Goal: Navigation & Orientation: Find specific page/section

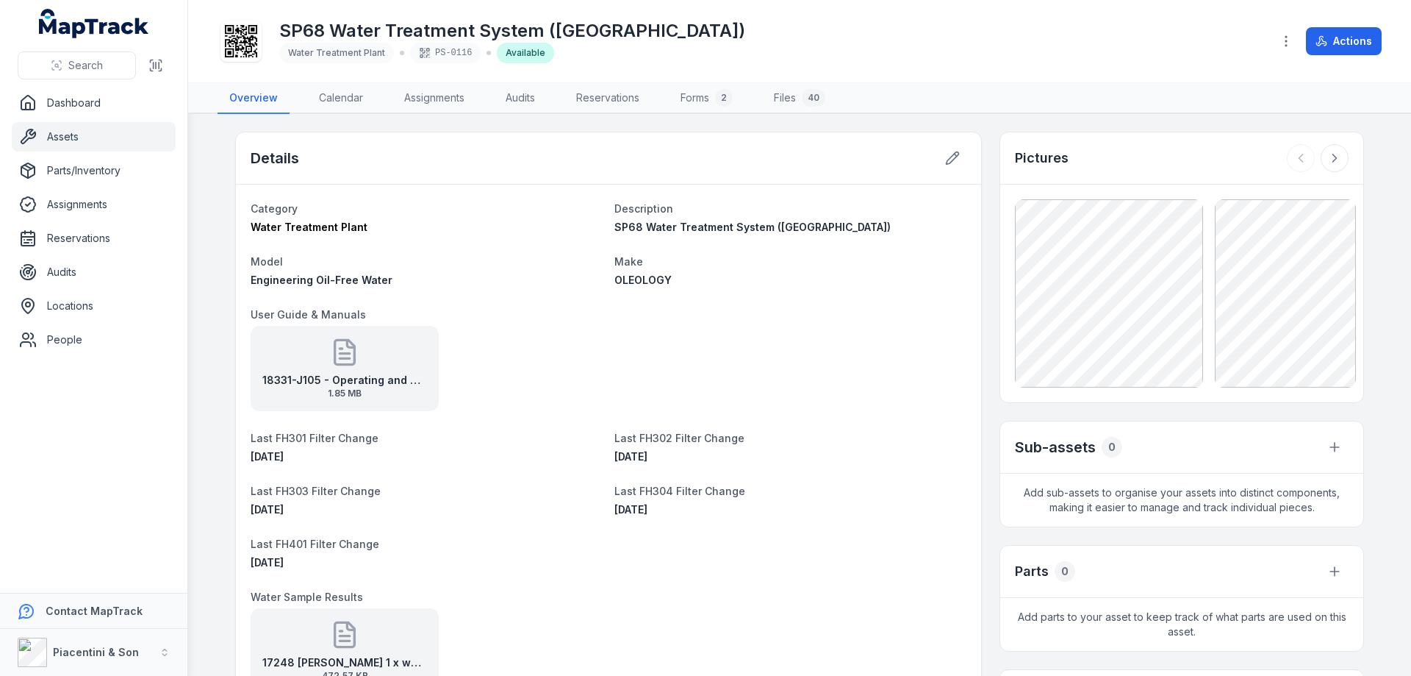
scroll to position [240, 0]
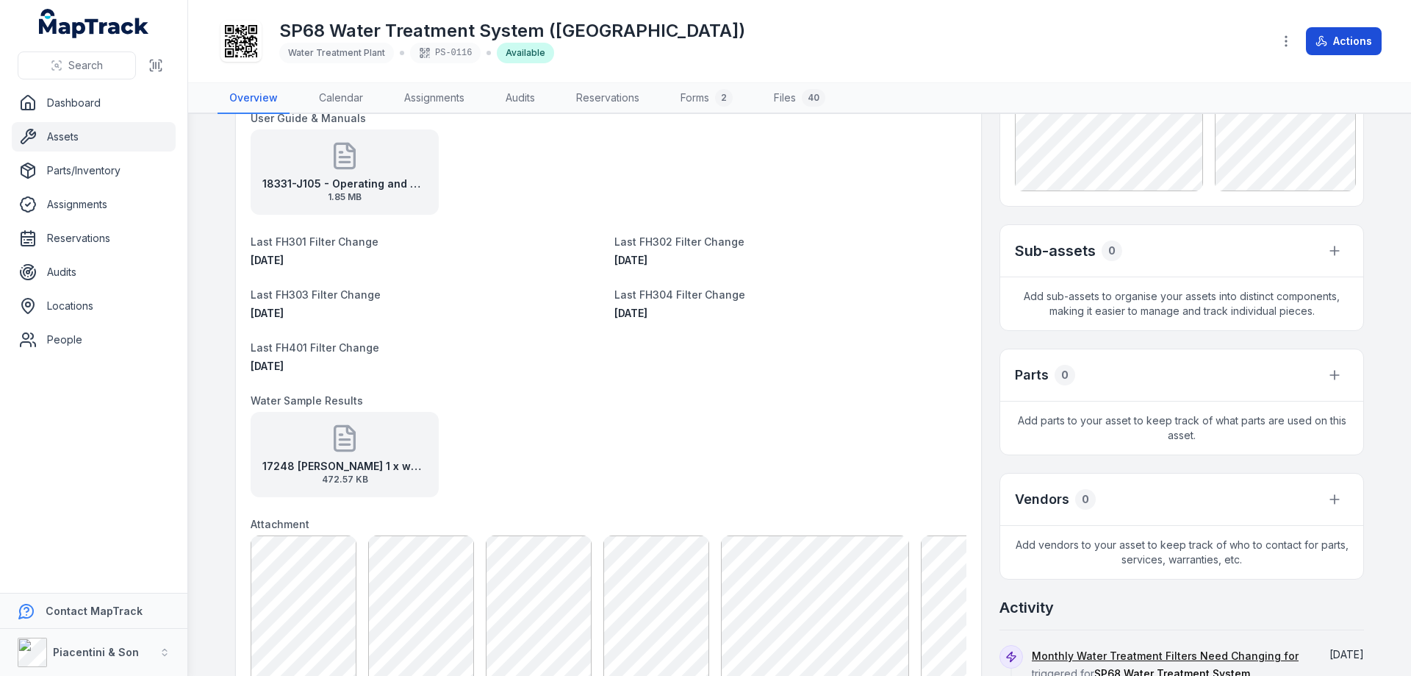
click at [1361, 38] on button "Actions" at bounding box center [1344, 41] width 76 height 28
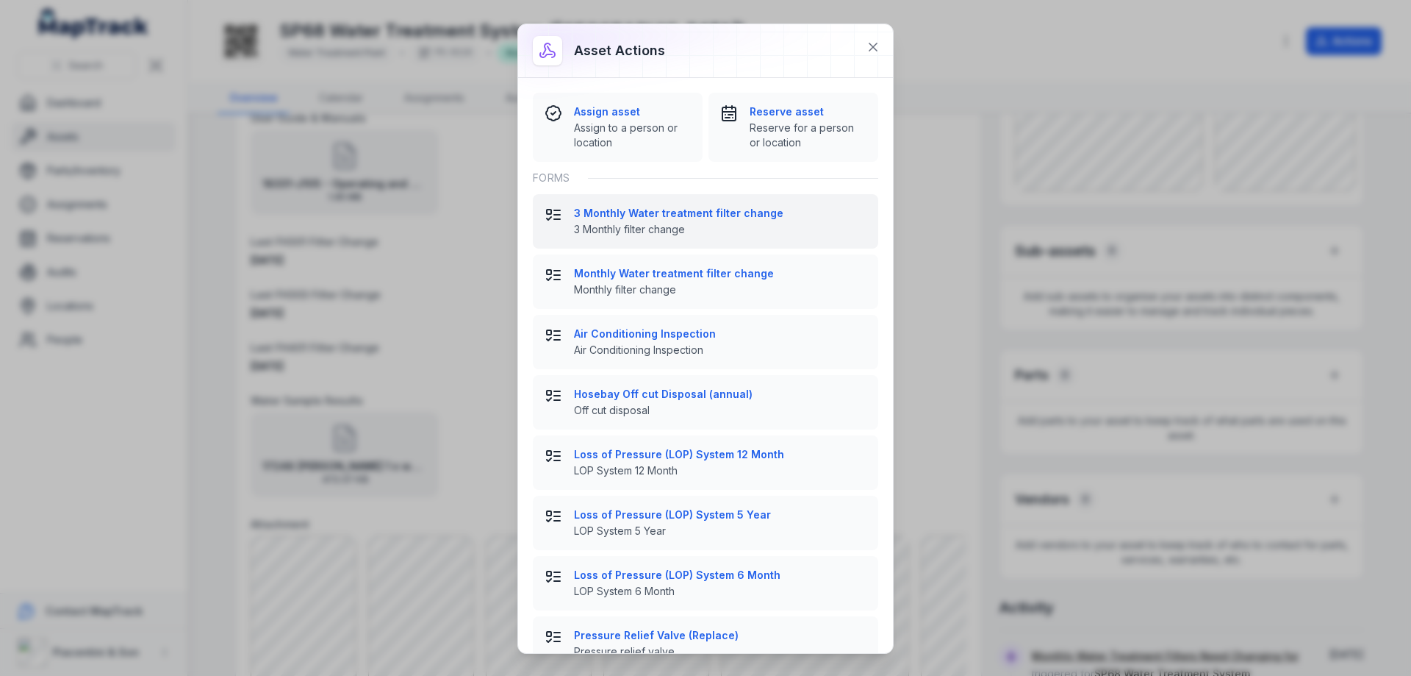
click at [618, 210] on strong "3 Monthly Water treatment filter change" at bounding box center [720, 213] width 293 height 15
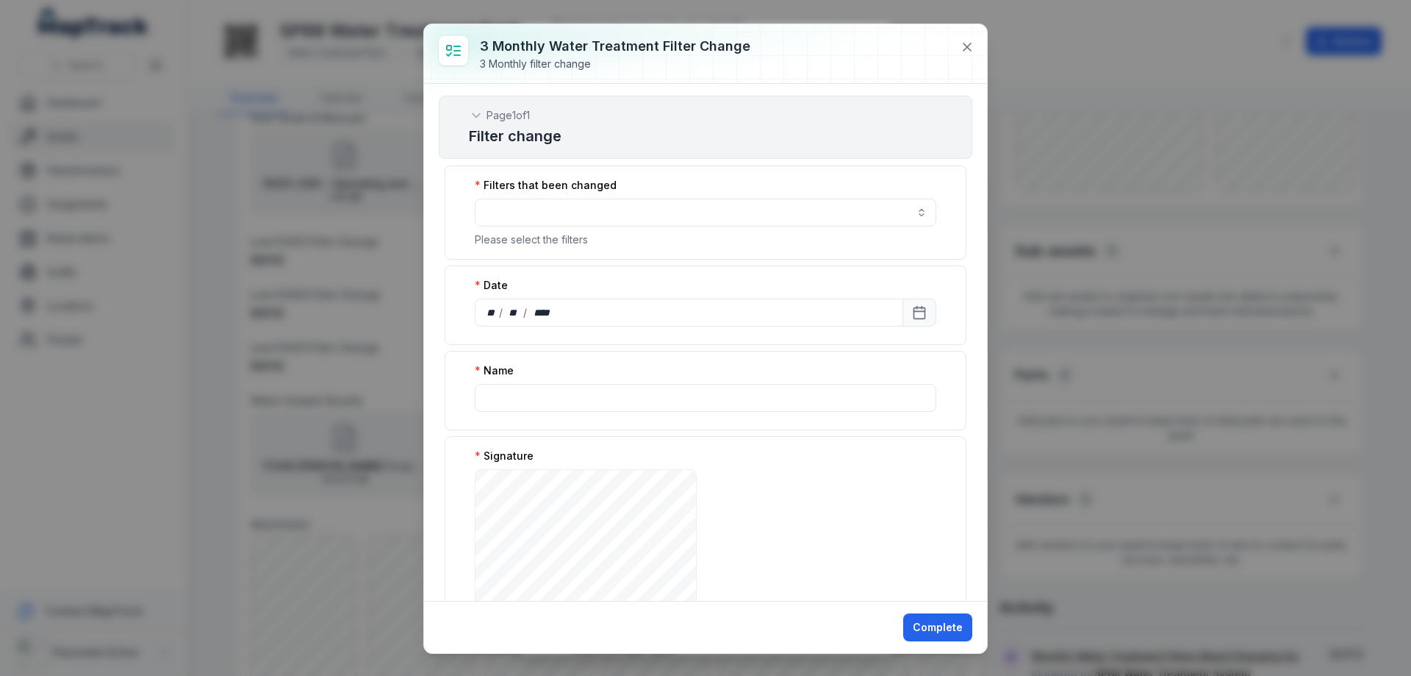
scroll to position [0, 0]
click at [966, 45] on icon at bounding box center [967, 46] width 7 height 7
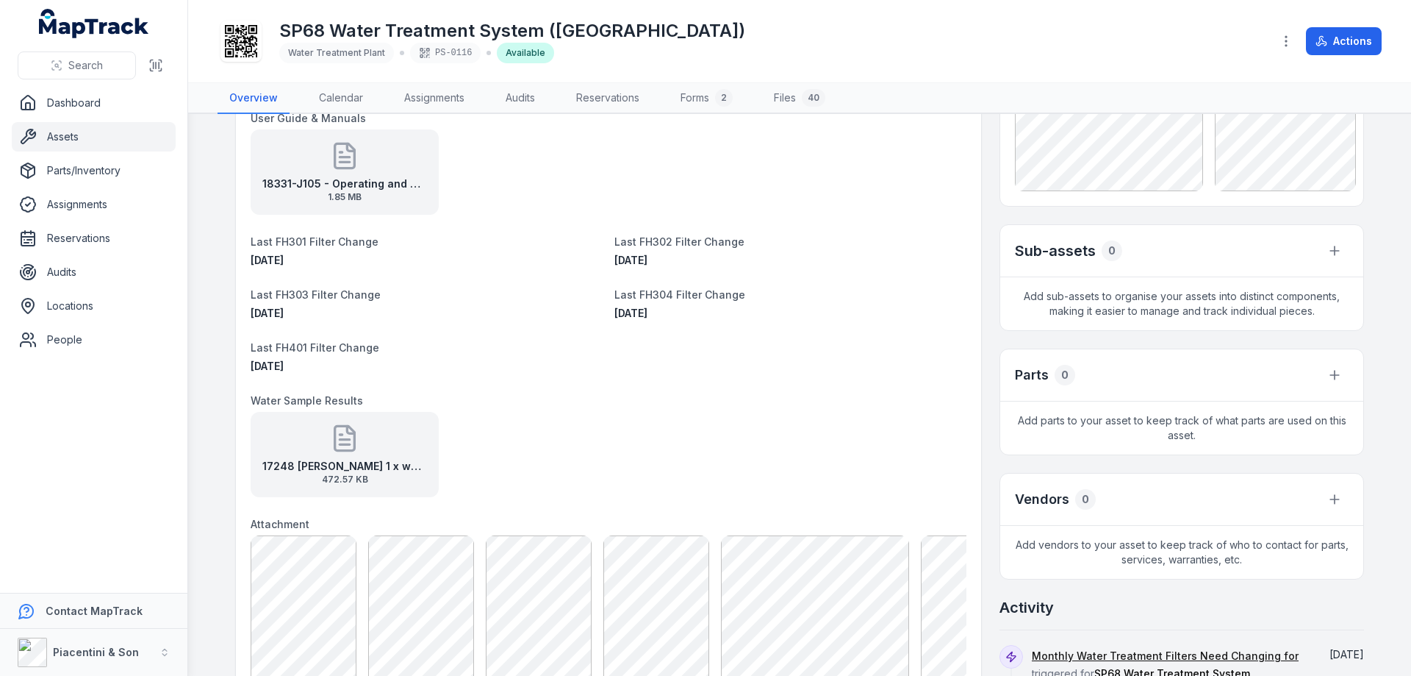
click at [722, 407] on dt "Water Sample Results" at bounding box center [609, 400] width 716 height 18
click at [1350, 39] on button "Actions" at bounding box center [1344, 41] width 76 height 28
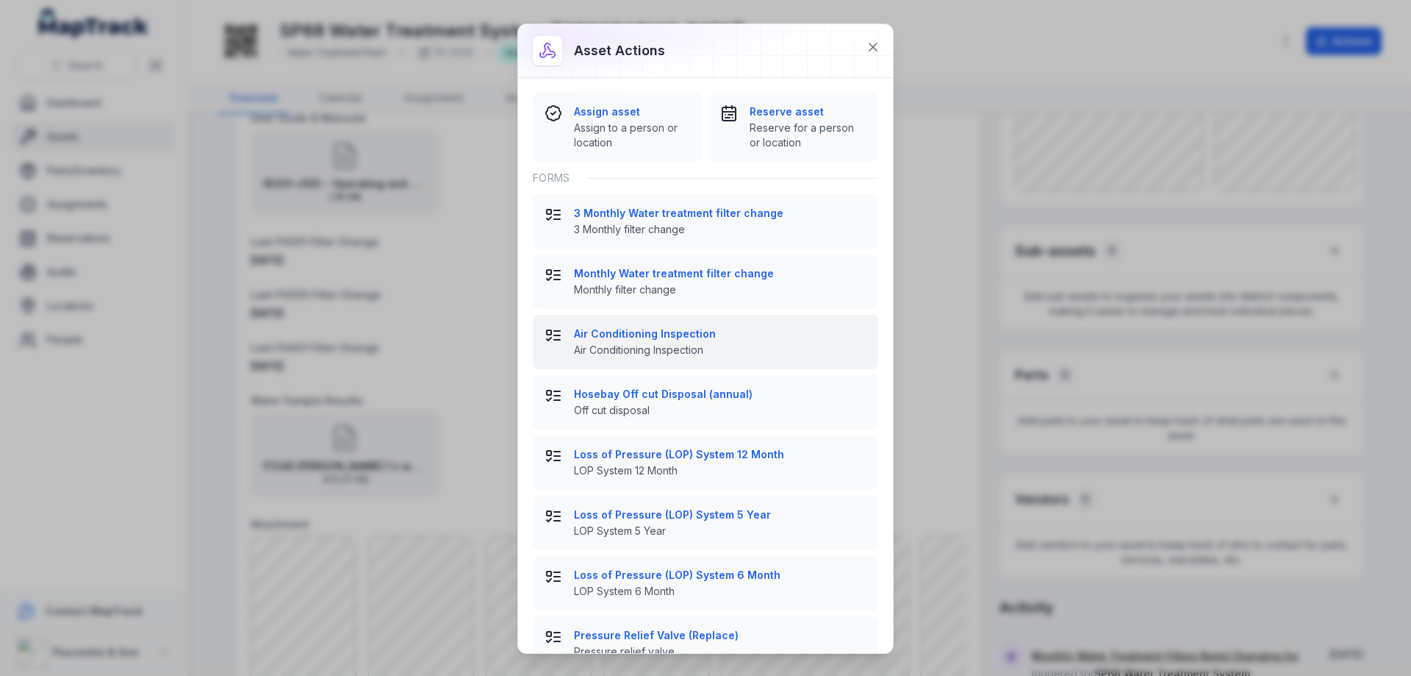
click at [723, 368] on button "Air Conditioning Inspection Air Conditioning Inspection" at bounding box center [705, 342] width 345 height 54
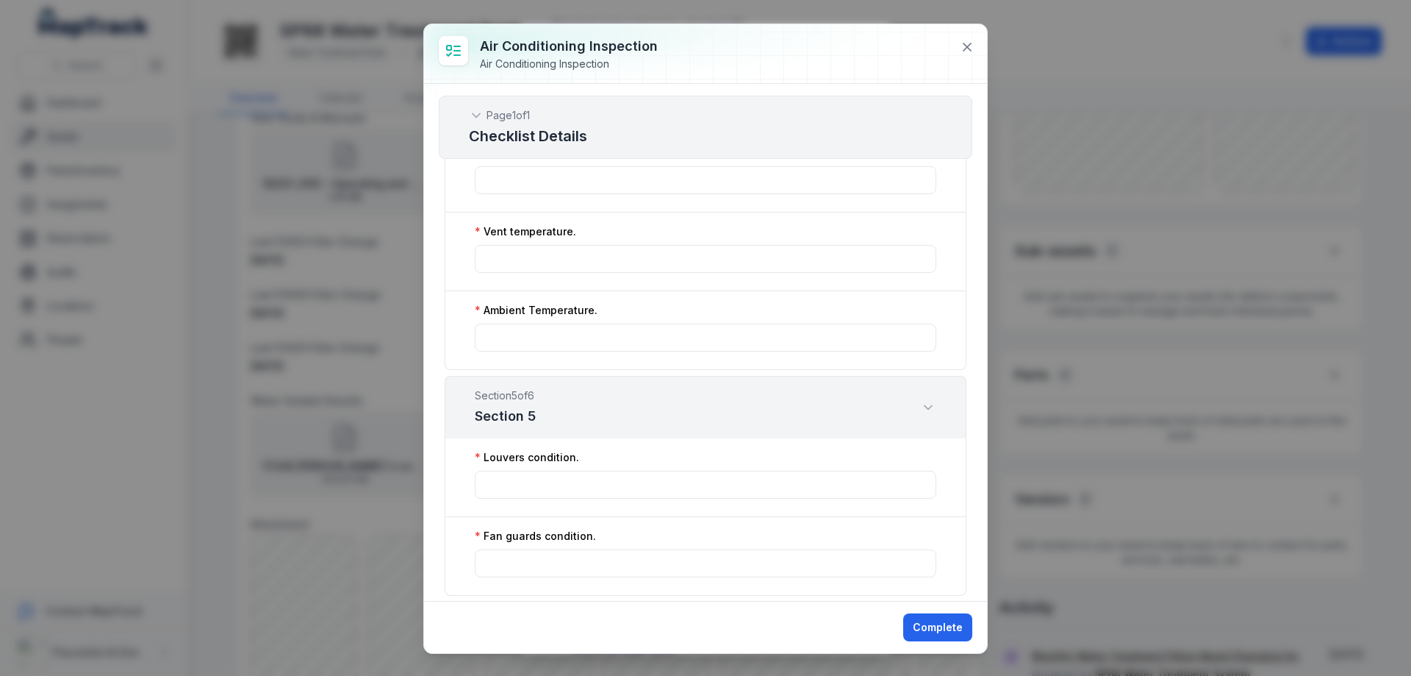
scroll to position [2059, 0]
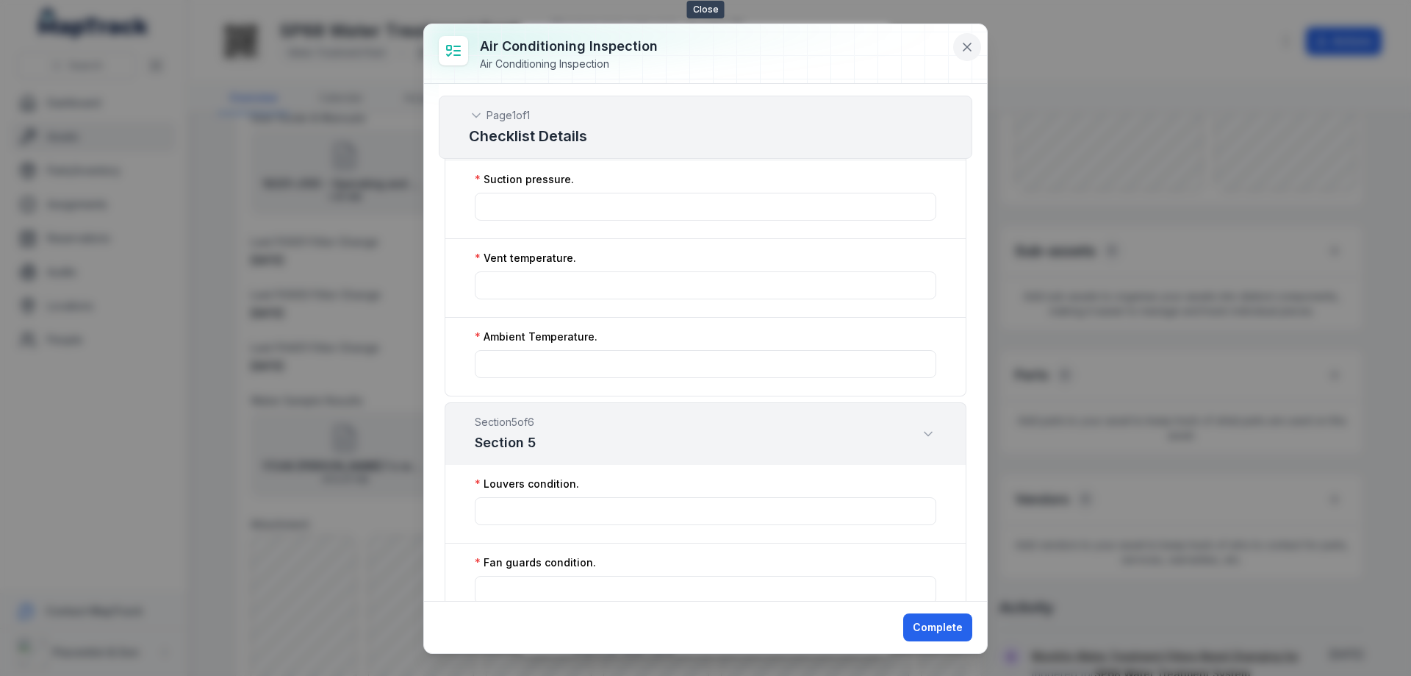
click at [967, 51] on icon at bounding box center [967, 47] width 15 height 15
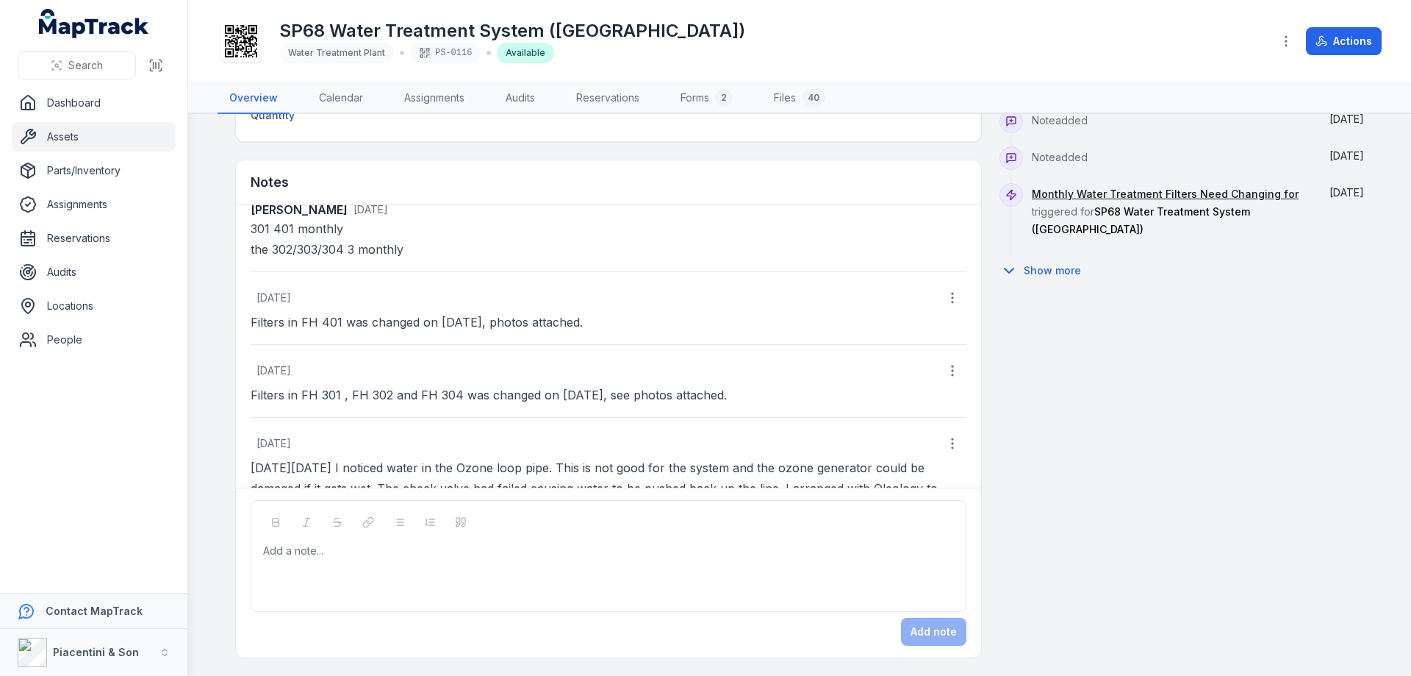
scroll to position [0, 0]
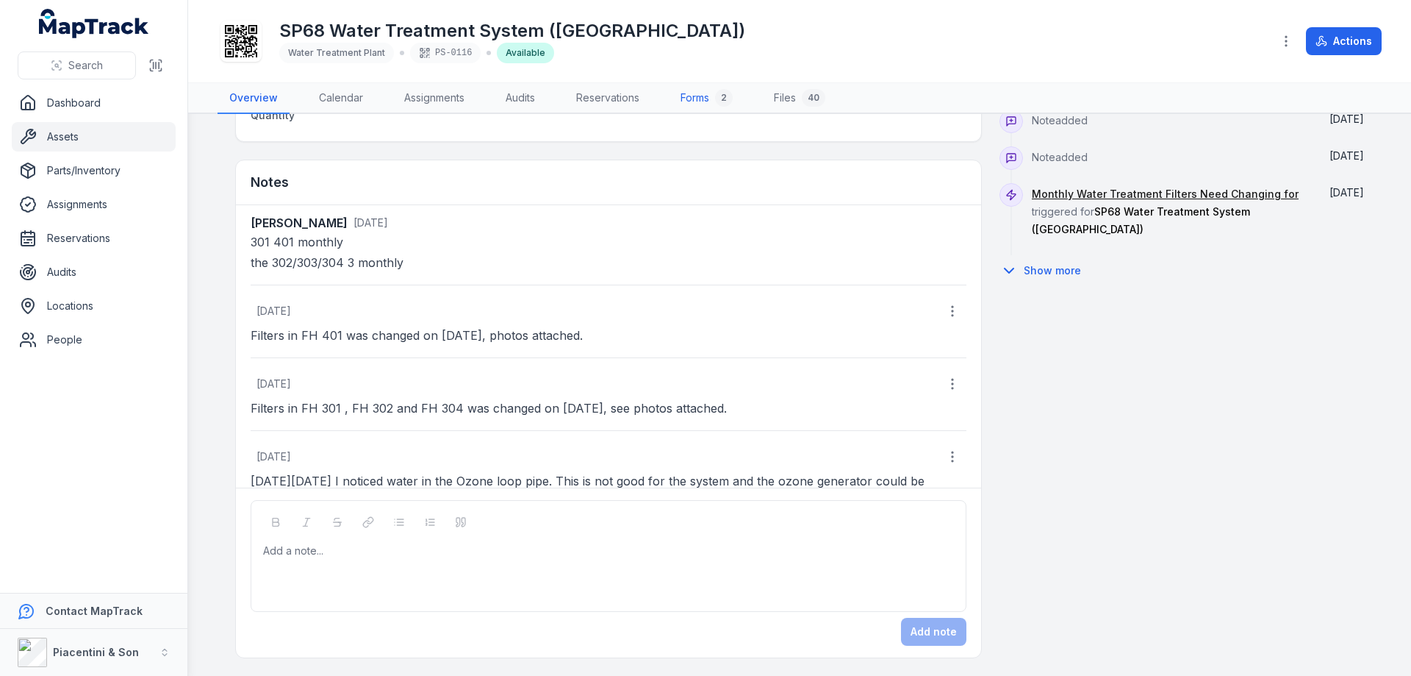
click at [701, 101] on link "Forms 2" at bounding box center [707, 98] width 76 height 31
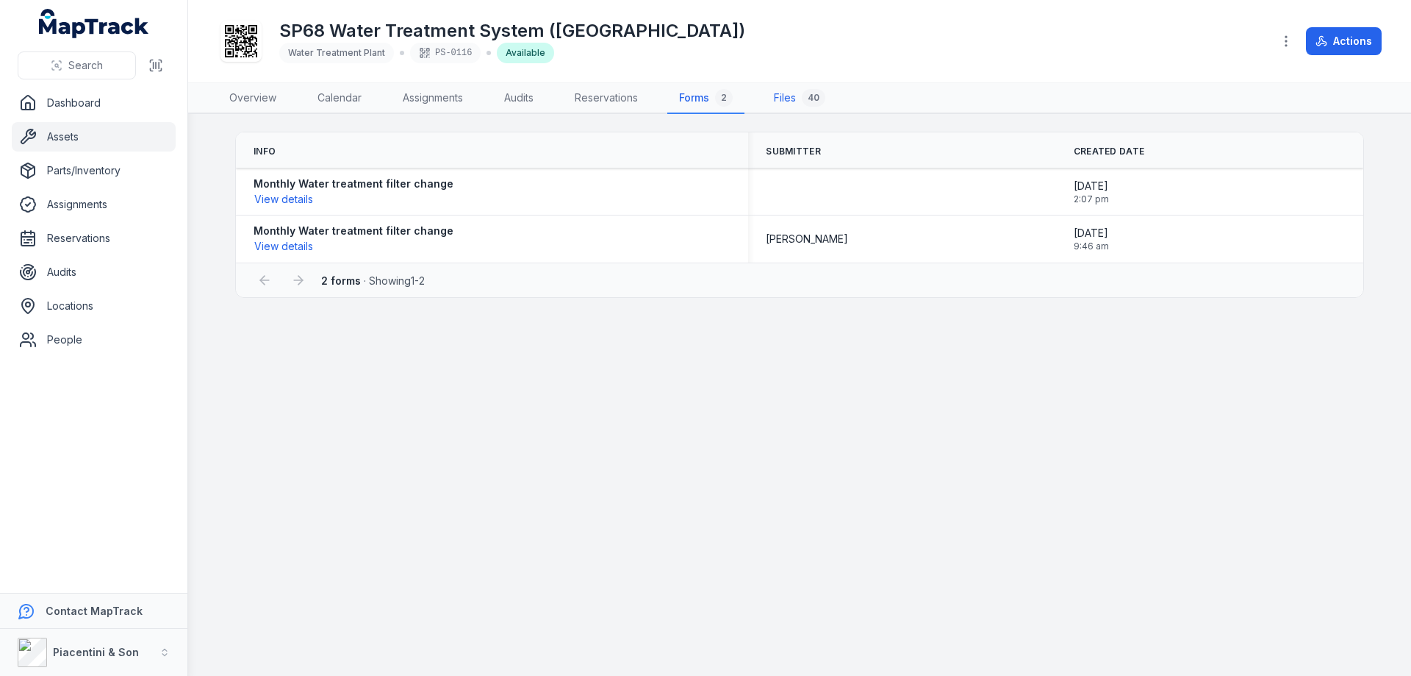
click at [793, 102] on link "Files 40" at bounding box center [799, 98] width 75 height 31
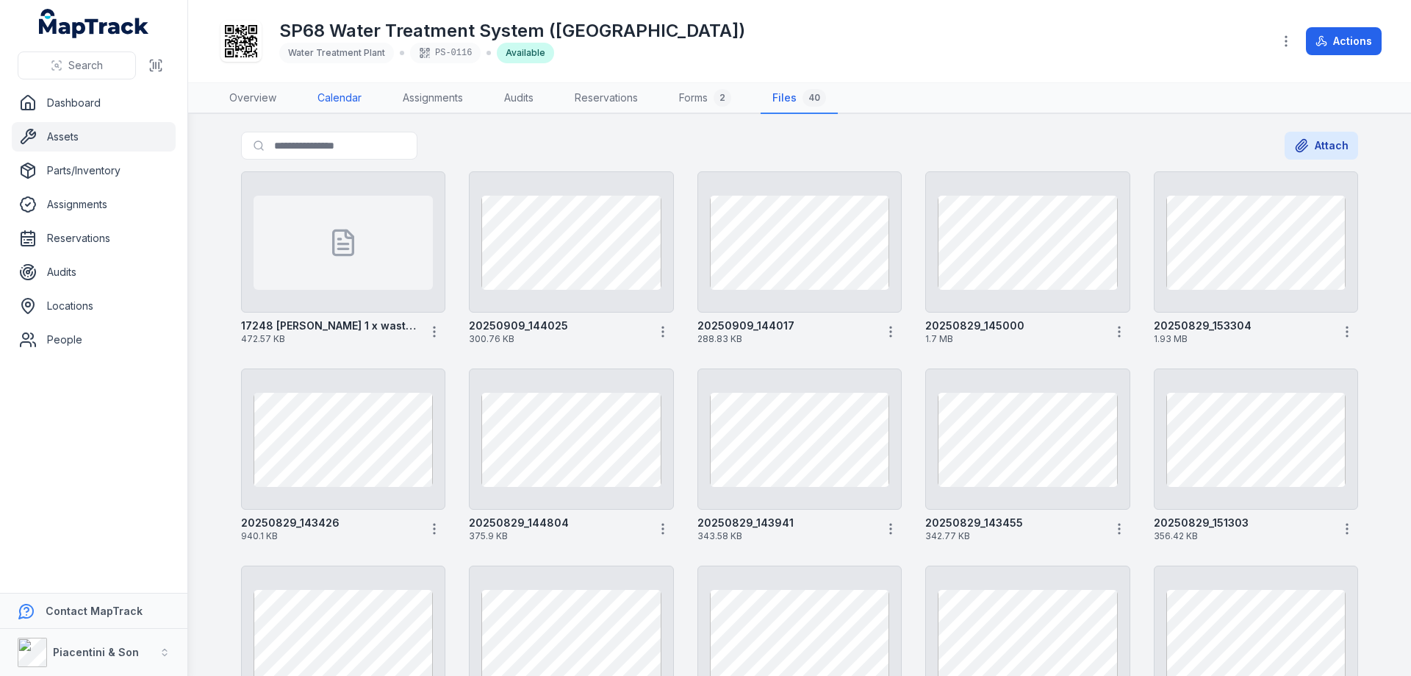
click at [340, 101] on link "Calendar" at bounding box center [340, 98] width 68 height 31
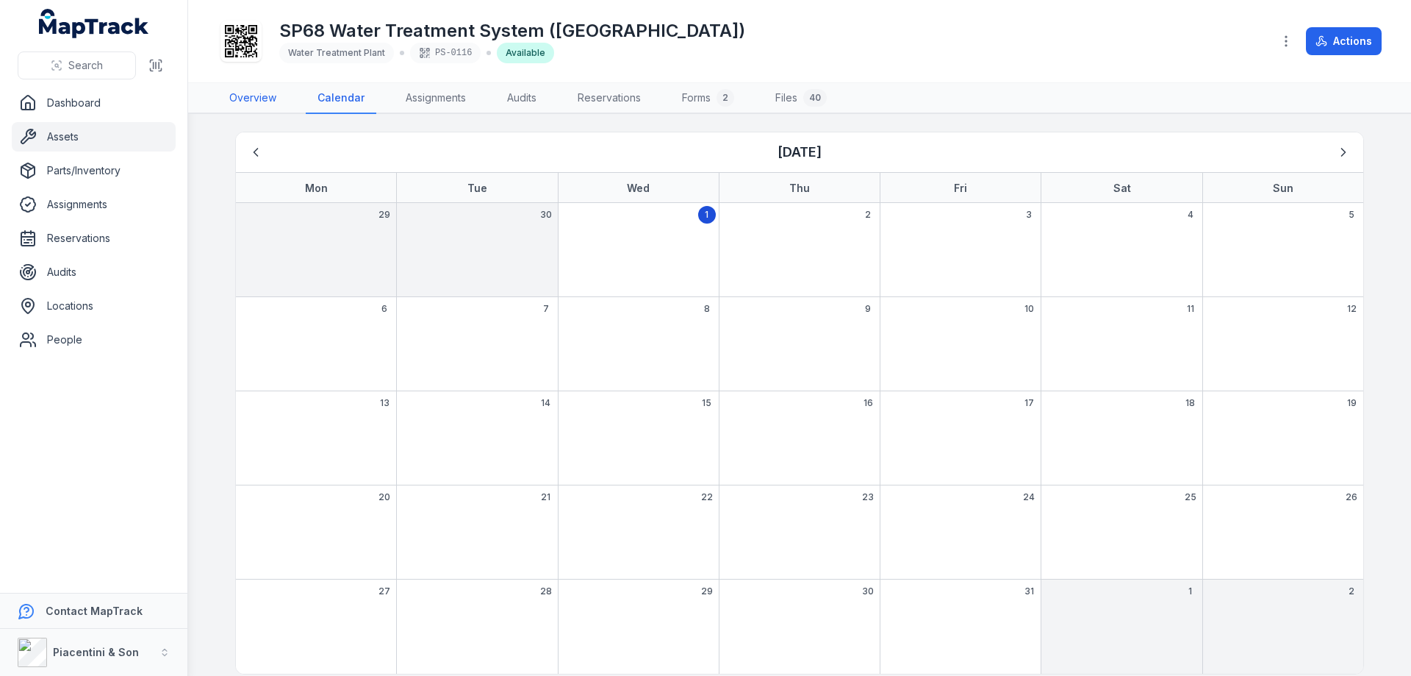
click at [268, 98] on link "Overview" at bounding box center [253, 98] width 71 height 31
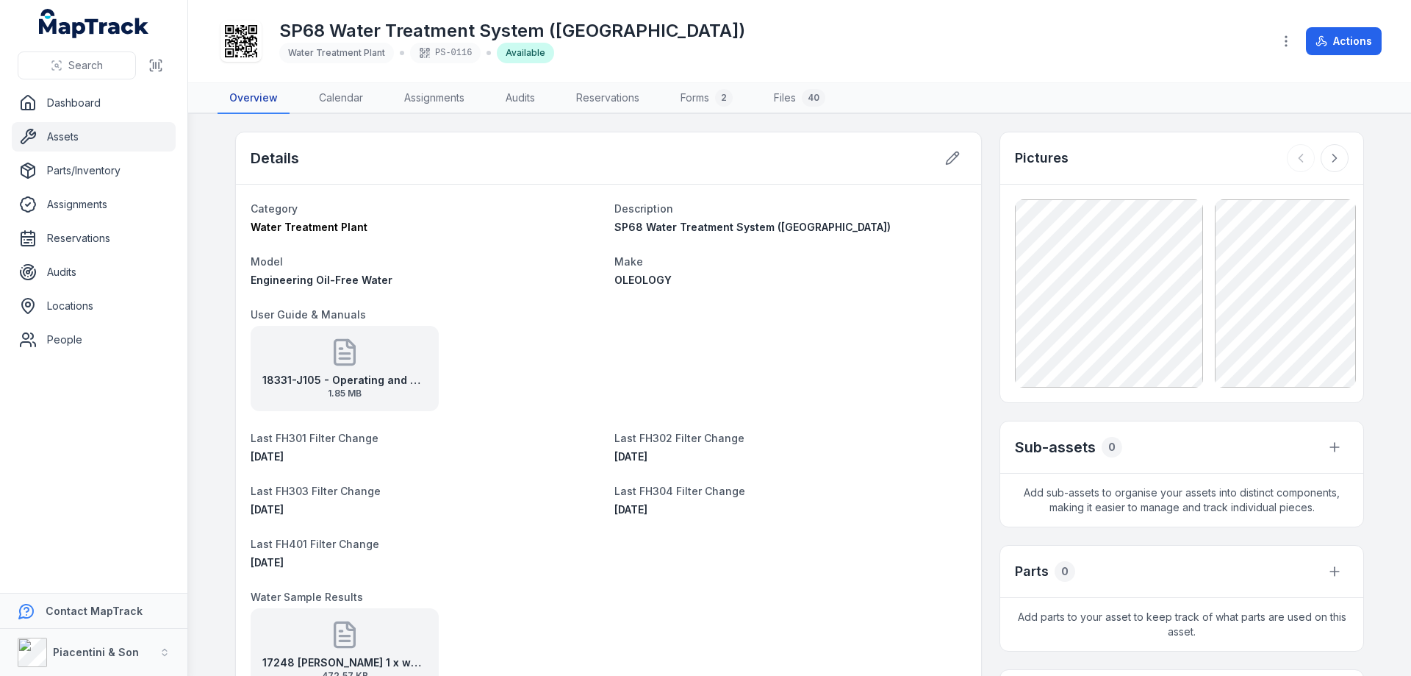
scroll to position [240, 0]
click at [422, 103] on link "Assignments" at bounding box center [435, 98] width 84 height 31
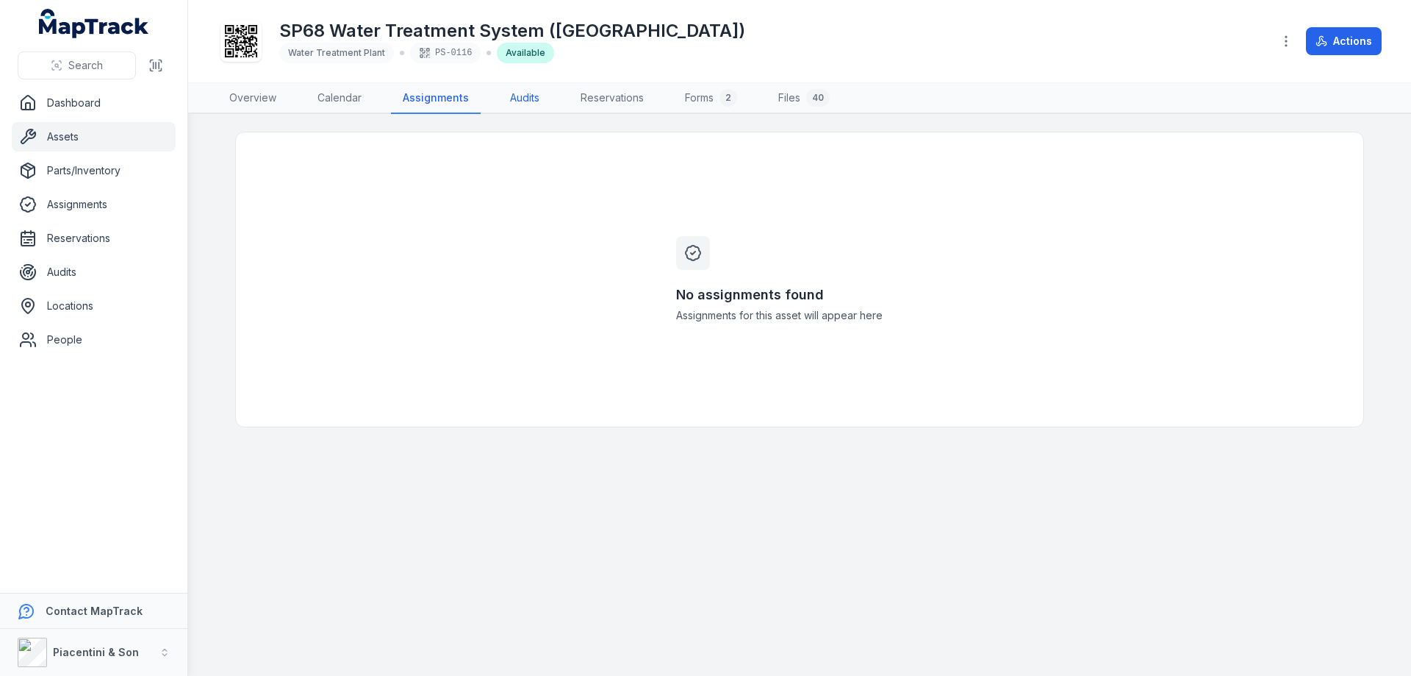
click at [515, 99] on link "Audits" at bounding box center [524, 98] width 53 height 31
click at [1286, 45] on icon "button" at bounding box center [1286, 41] width 15 height 15
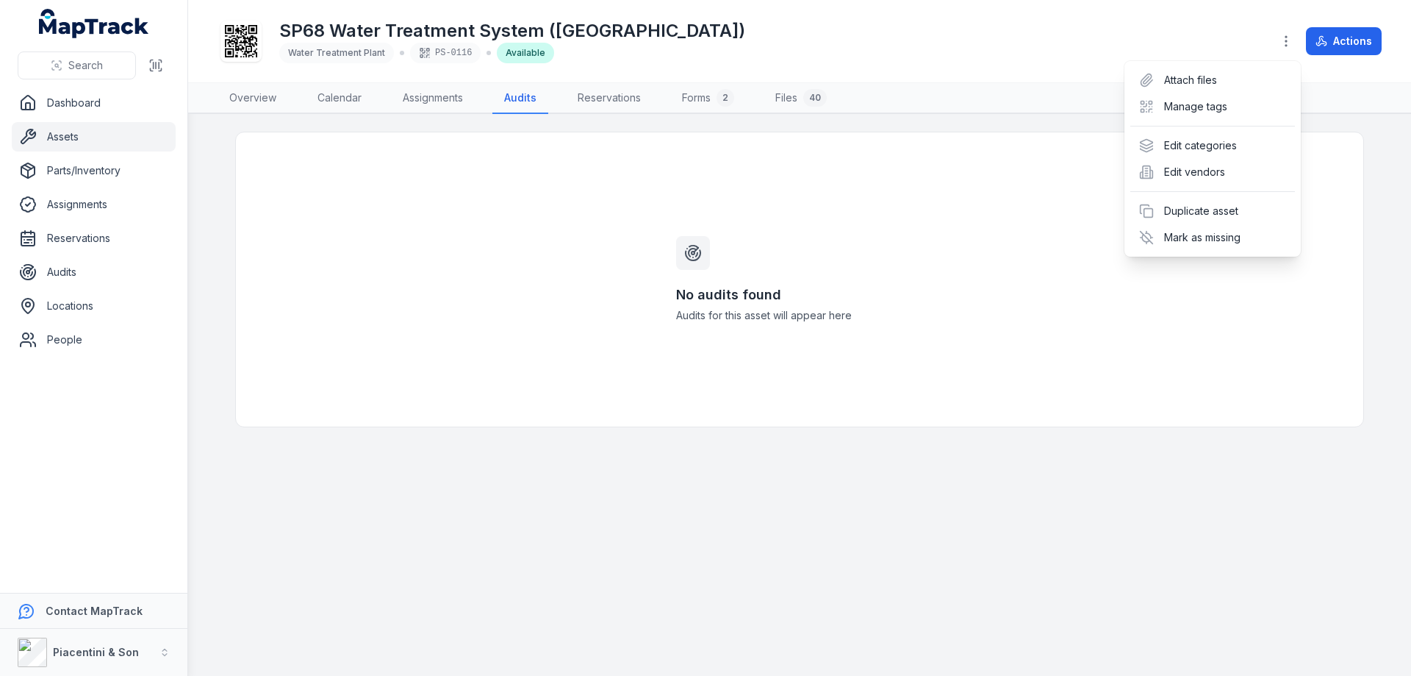
click at [920, 55] on div "SP68 Water Treatment System ([GEOGRAPHIC_DATA]) Water Treatment Plant PS-0116 A…" at bounding box center [800, 41] width 1164 height 71
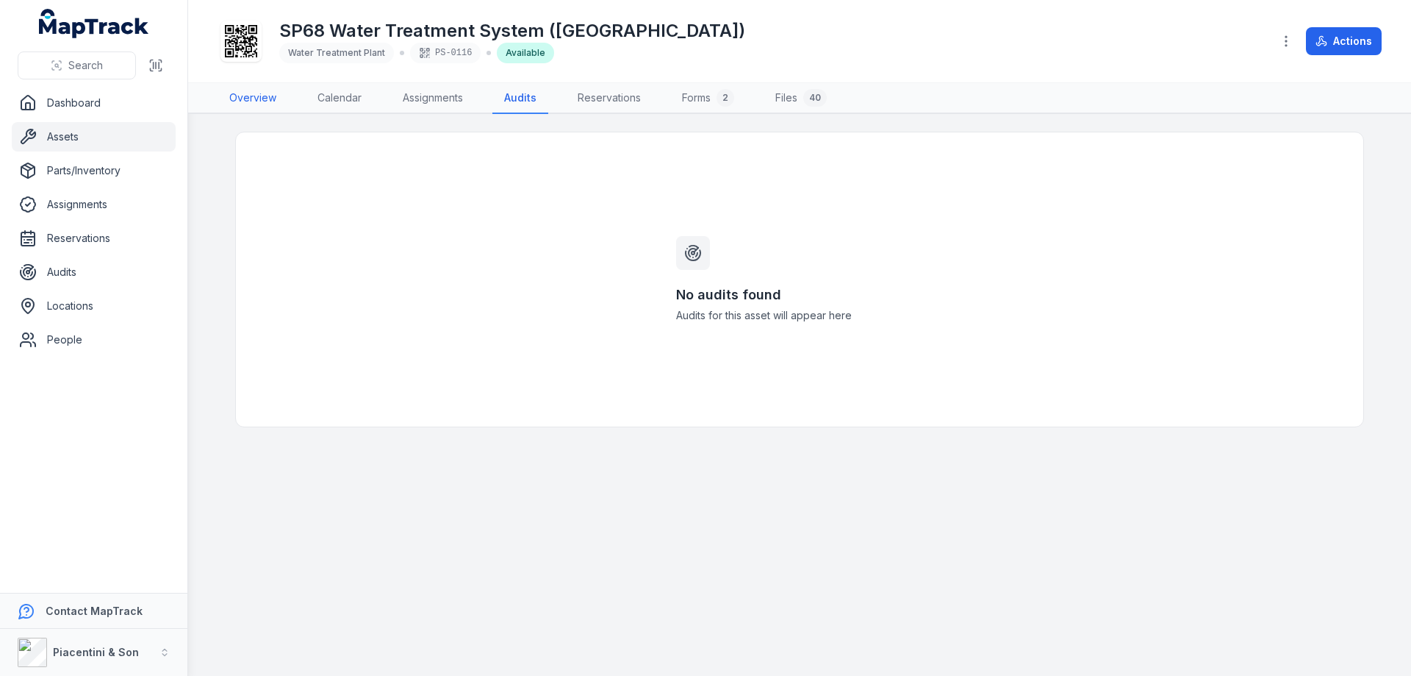
click at [260, 100] on link "Overview" at bounding box center [253, 98] width 71 height 31
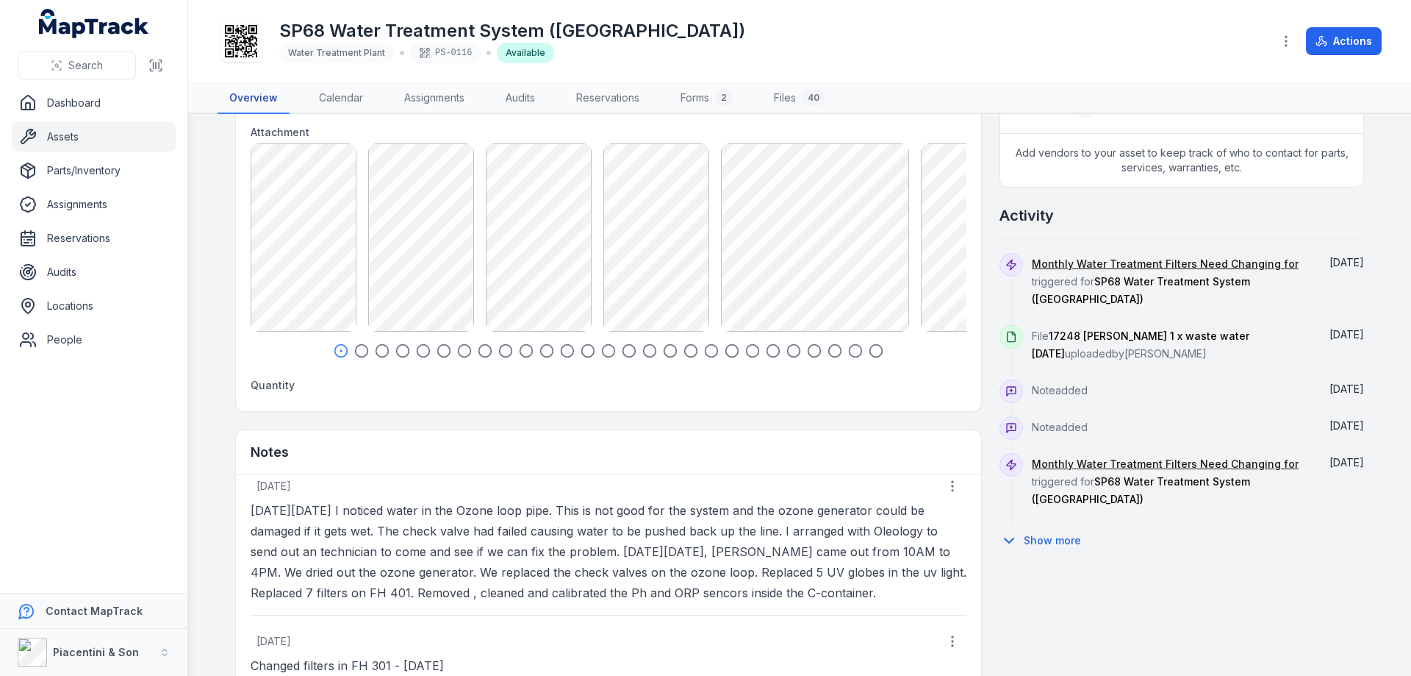
scroll to position [392, 0]
